Goal: Communication & Community: Answer question/provide support

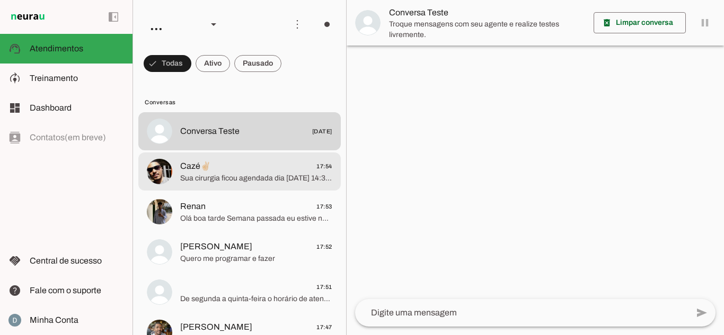
click at [221, 150] on md-item "Cazé✌🏻 17:54 Sua cirurgia ficou agendada dia [DATE] 14:30 horas. [STREET_ADDRES…" at bounding box center [239, 131] width 202 height 38
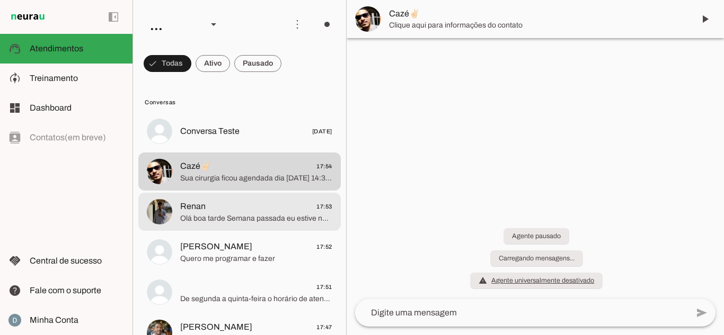
scroll to position [402, 0]
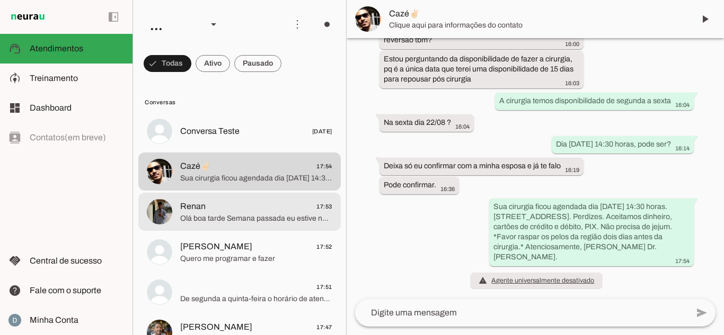
click at [226, 218] on span "Olá boa tarde Semana passada eu estive no consultório e realizei um procediment…" at bounding box center [256, 218] width 152 height 11
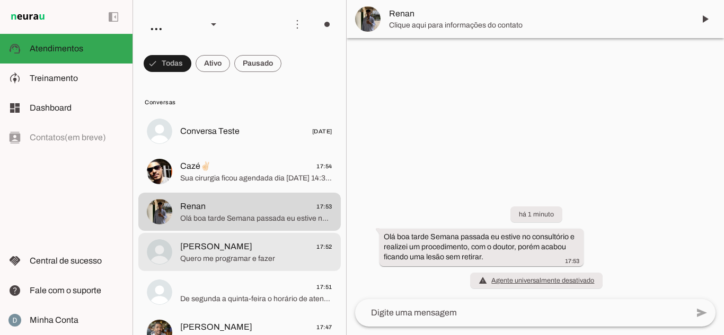
click at [231, 248] on span "[PERSON_NAME]" at bounding box center [216, 247] width 72 height 13
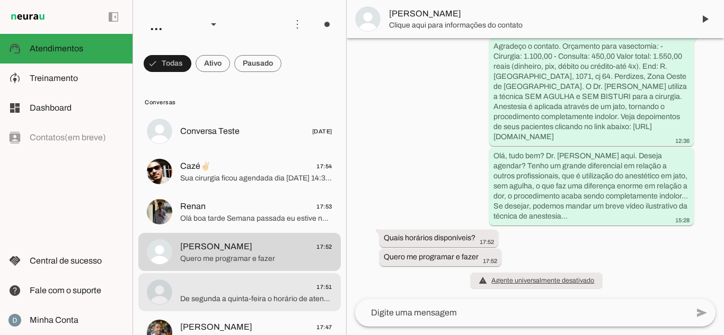
click at [234, 299] on span "De segunda a quinta-feira o horário de atendimento é de 07:00 até às 14:40 hora…" at bounding box center [256, 299] width 152 height 11
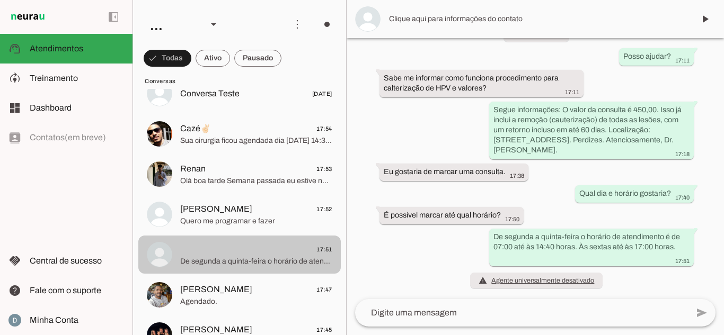
scroll to position [53, 0]
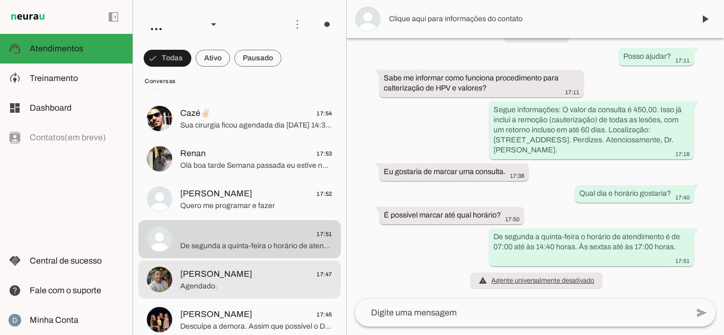
click at [226, 274] on span "[PERSON_NAME] 17:47" at bounding box center [256, 274] width 152 height 13
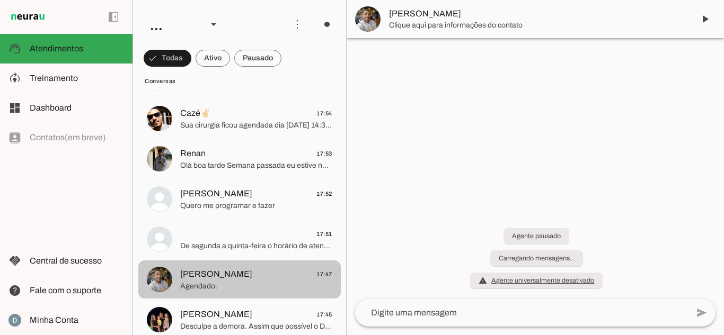
scroll to position [155, 0]
